Goal: Find specific page/section: Find specific page/section

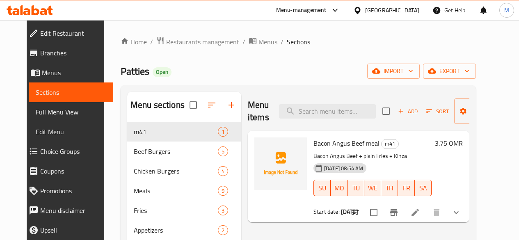
scroll to position [45, 0]
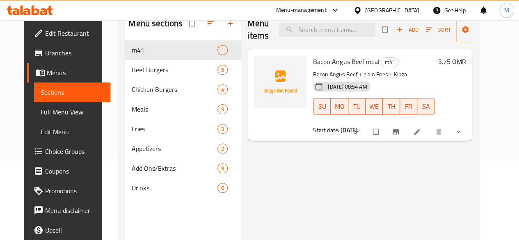
scroll to position [82, 0]
click at [400, 132] on icon "Branch-specific-item" at bounding box center [396, 131] width 8 height 8
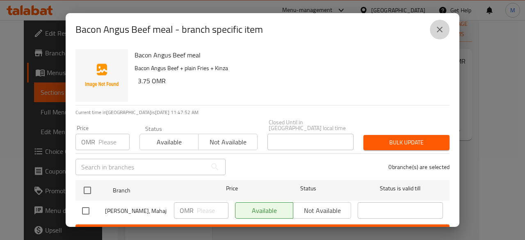
click at [441, 29] on icon "close" at bounding box center [440, 30] width 10 height 10
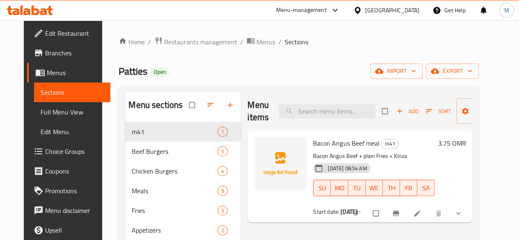
scroll to position [30, 0]
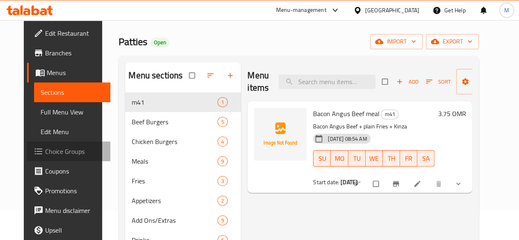
click at [45, 153] on span "Choice Groups" at bounding box center [74, 151] width 59 height 10
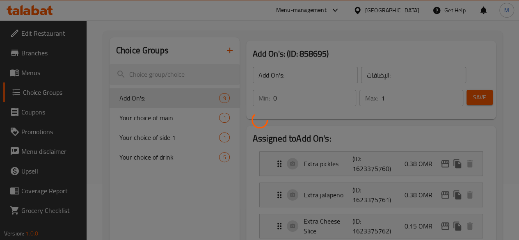
scroll to position [65, 0]
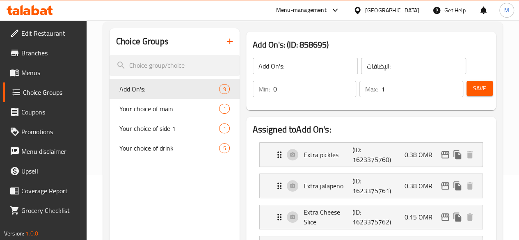
click at [38, 56] on span "Branches" at bounding box center [50, 53] width 59 height 10
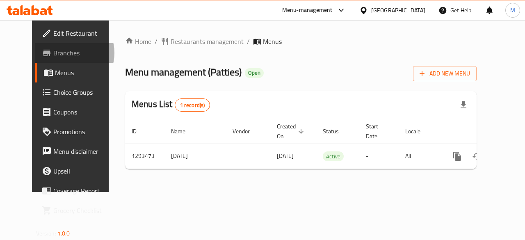
click at [53, 53] on span "Branches" at bounding box center [83, 53] width 60 height 10
